Goal: Information Seeking & Learning: Learn about a topic

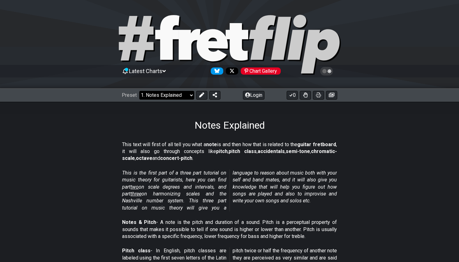
select select "/welcome"
select select "C"
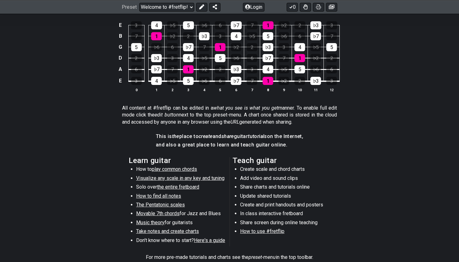
scroll to position [214, 0]
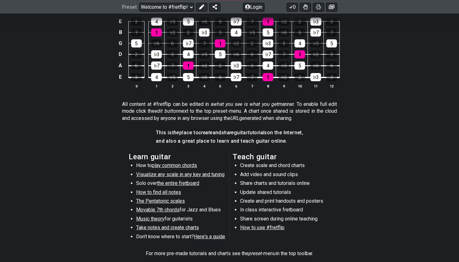
click at [200, 233] on span "Here's a guide" at bounding box center [209, 236] width 31 height 6
select select "/beginner-guitar"
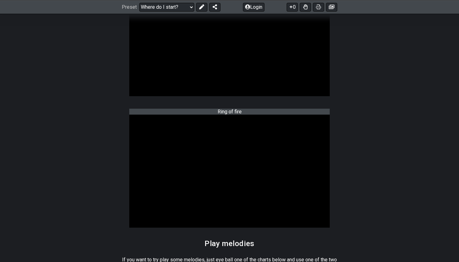
scroll to position [115, 0]
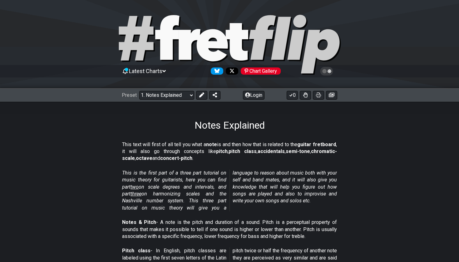
click at [145, 70] on span "Latest Charts" at bounding box center [145, 71] width 33 height 7
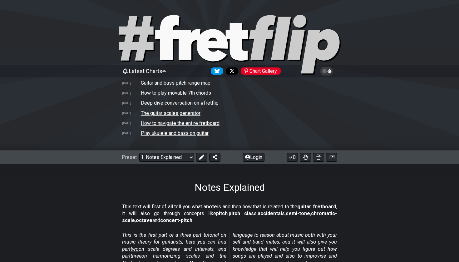
click at [152, 71] on span "Latest Charts" at bounding box center [145, 71] width 33 height 7
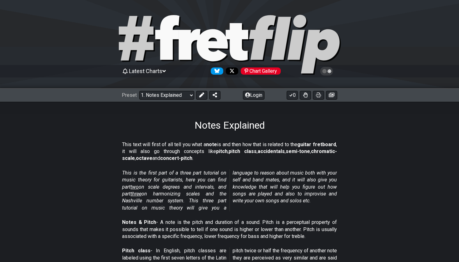
click at [156, 103] on div "Notes Explained" at bounding box center [229, 116] width 459 height 29
select select "/welcome"
select select "C"
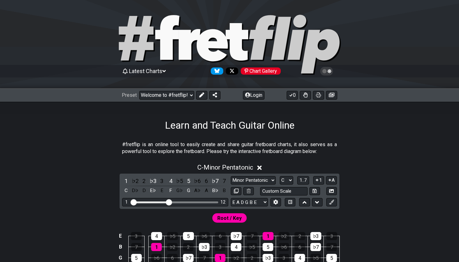
drag, startPoint x: 429, startPoint y: 1, endPoint x: 378, endPoint y: -2, distance: 50.6
click at [179, 100] on div "Preset Welcome to #fretflip! Initial Preset Custom Preset Minor Pentatonic Majo…" at bounding box center [229, 95] width 459 height 14
select select "/musical-notes-explained"
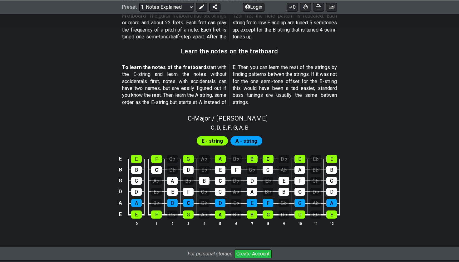
scroll to position [527, 0]
